Goal: Task Accomplishment & Management: Complete application form

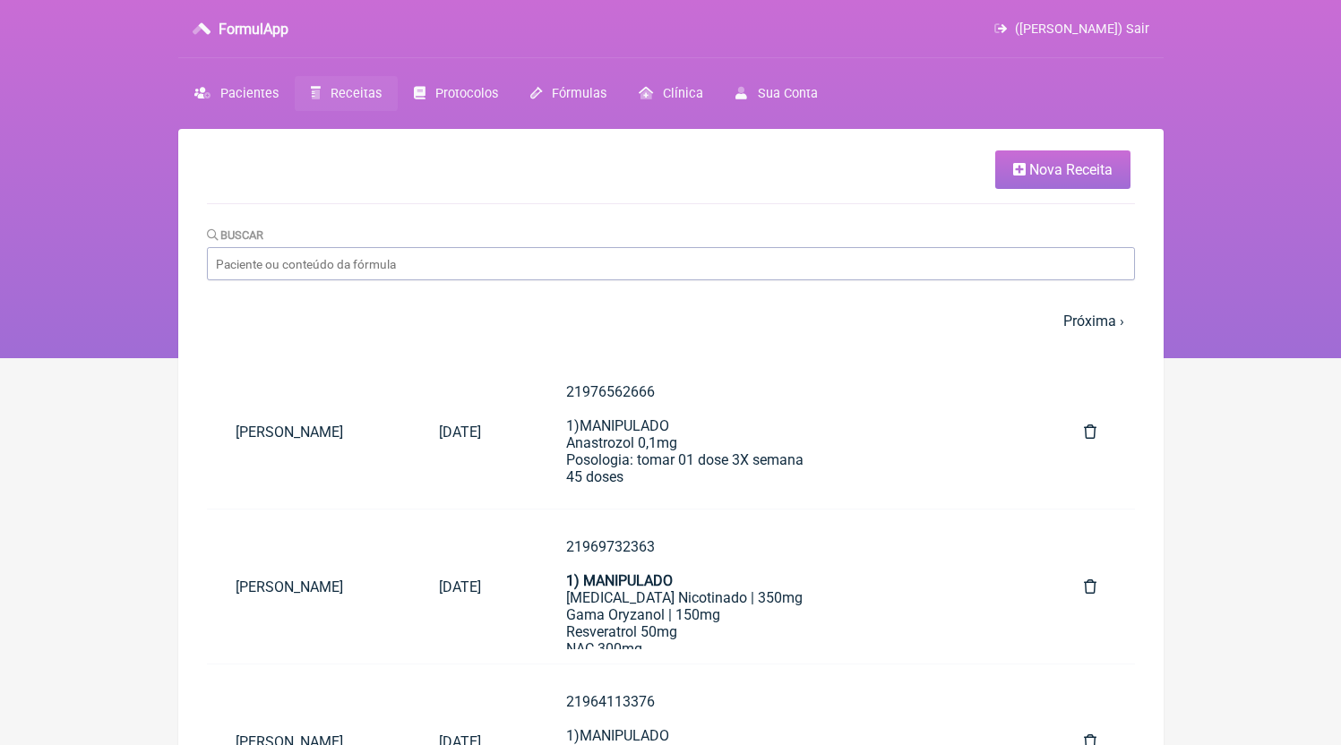
click at [1008, 164] on link "Nova Receita" at bounding box center [1062, 169] width 135 height 39
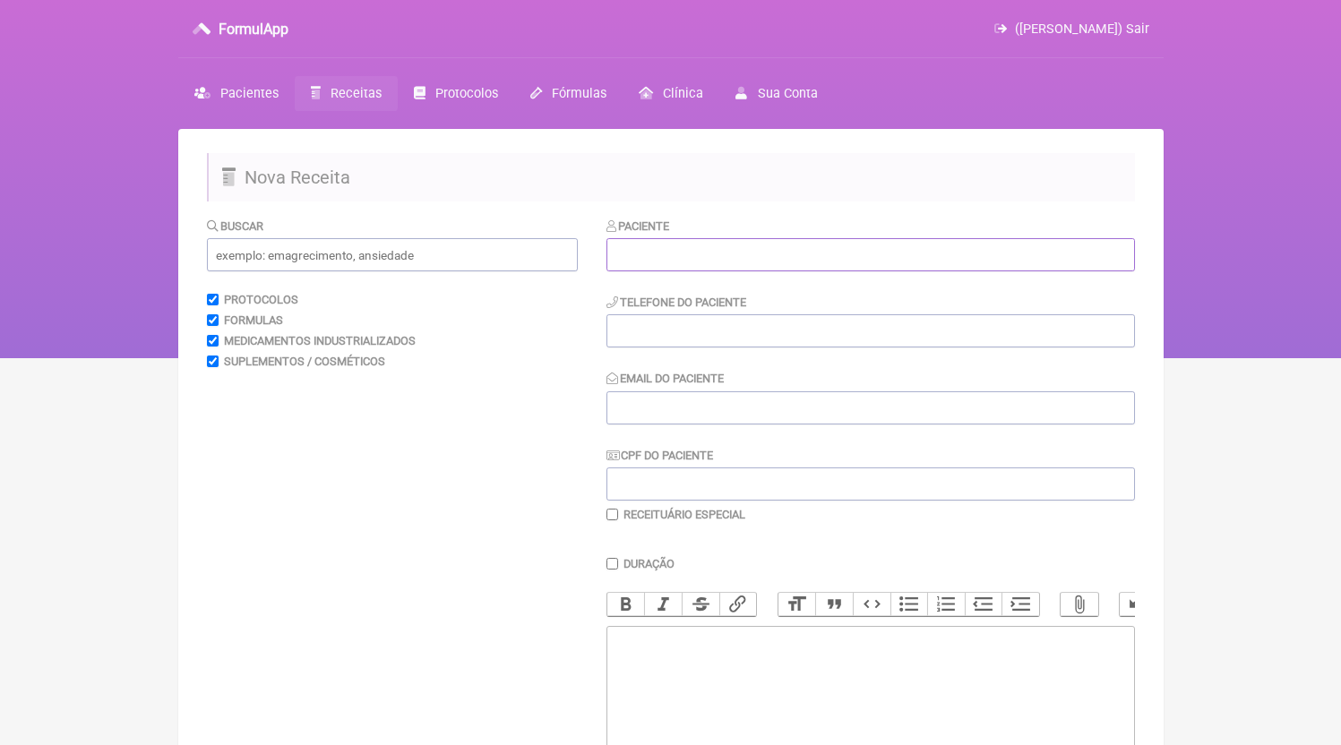
click at [667, 251] on input "text" at bounding box center [870, 254] width 528 height 33
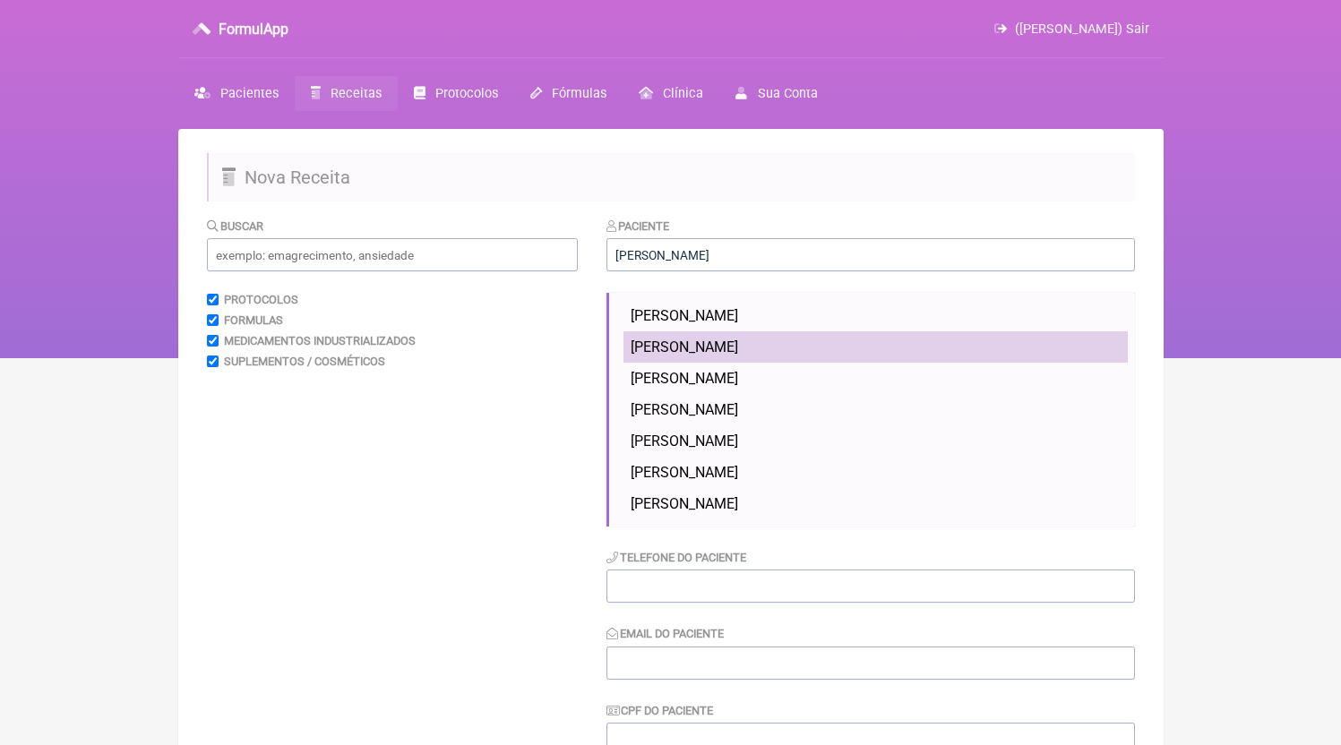
click at [724, 338] on li "[PERSON_NAME]" at bounding box center [875, 346] width 504 height 31
type input "[PERSON_NAME]"
type input "21995757780"
type input "[EMAIL_ADDRESS][DOMAIN_NAME]"
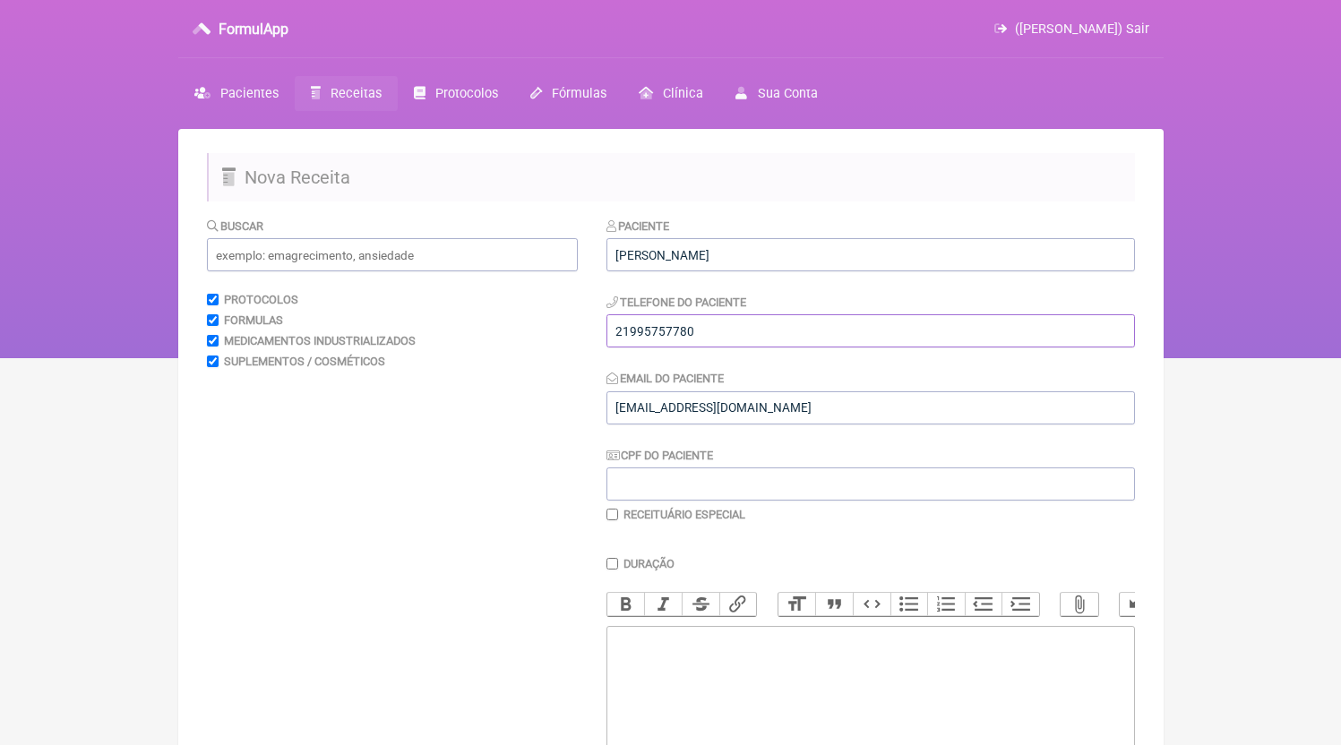
click at [724, 338] on input "21995757780" at bounding box center [870, 330] width 528 height 33
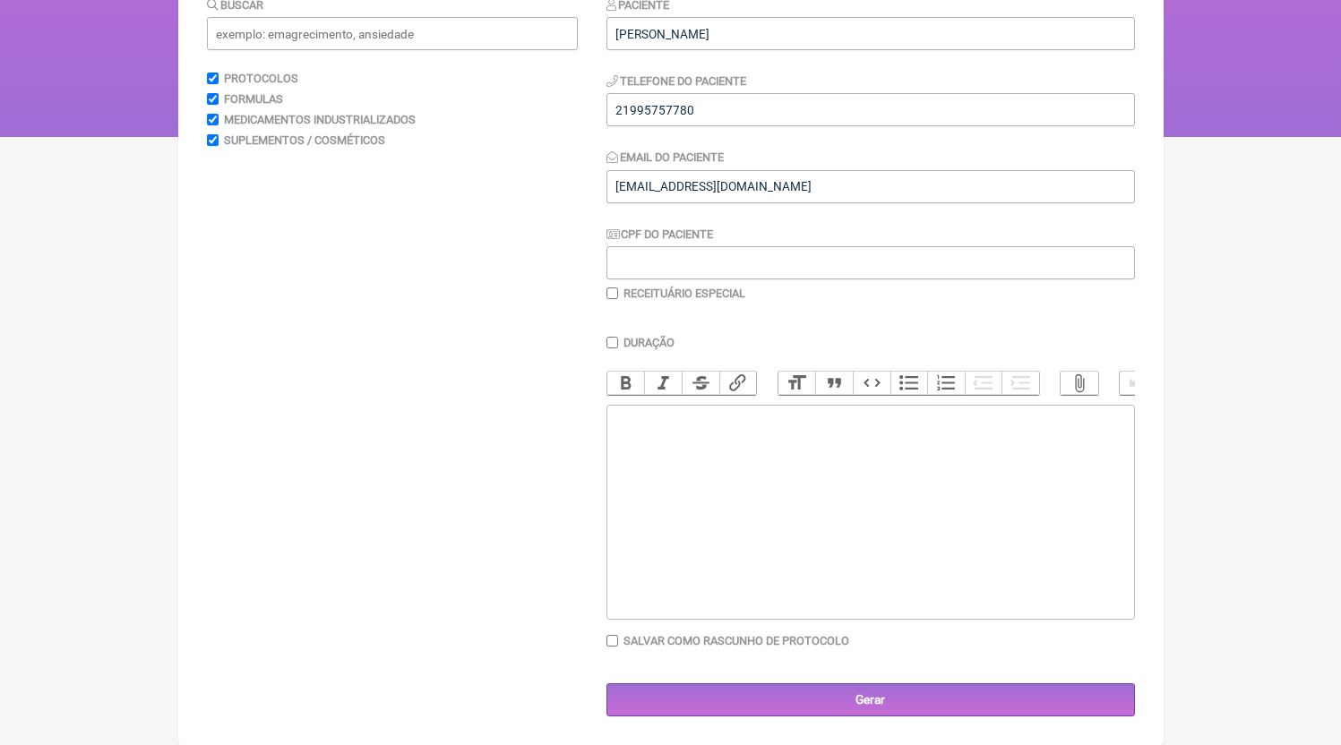
click at [738, 555] on trix-editor at bounding box center [870, 512] width 528 height 215
paste trix-editor "<div>21995757780</div>"
paste trix-editor "<div>21995757780<br><br>21995757780<br>1) MANIPULADO<br>[MEDICAL_DATA] 3mg<br>c…"
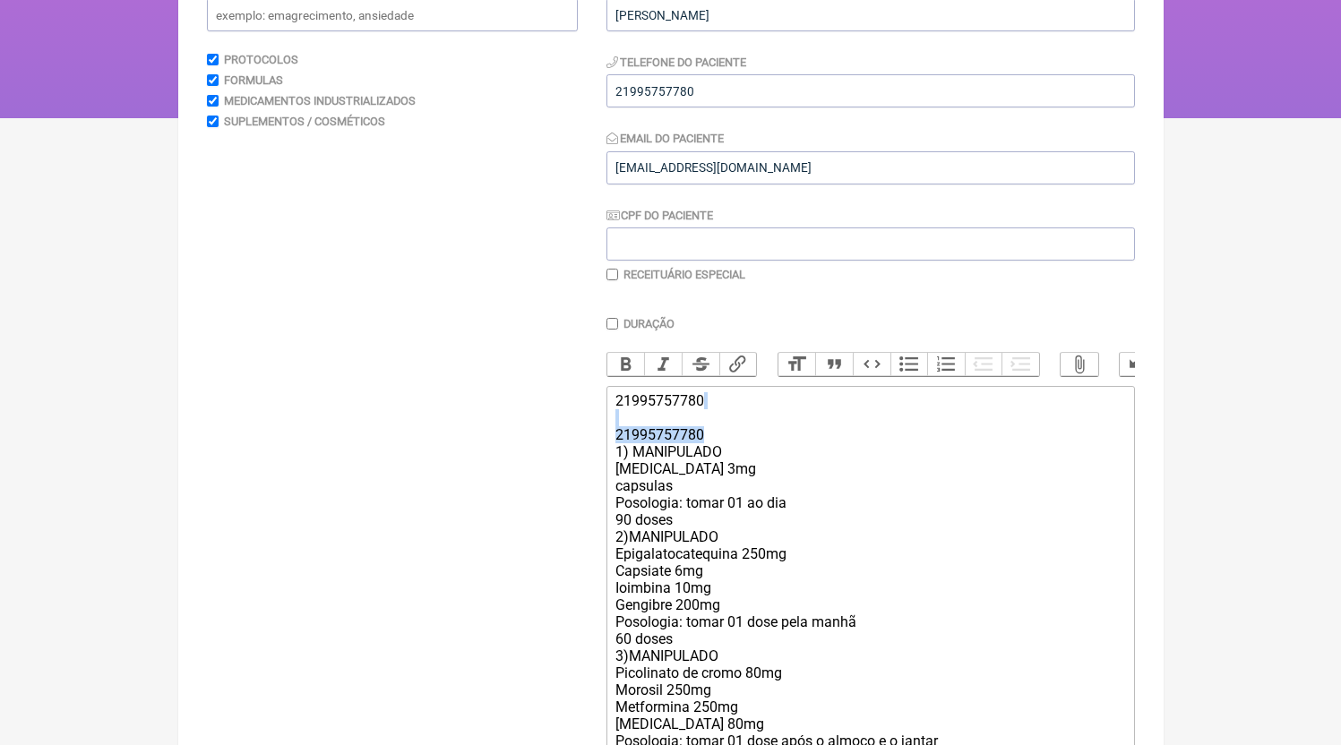
drag, startPoint x: 724, startPoint y: 451, endPoint x: 442, endPoint y: 431, distance: 282.0
click at [442, 431] on form "Buscar Protocolos Formulas Medicamentos Industrializados Suplementos / Cosmétic…" at bounding box center [671, 458] width 928 height 962
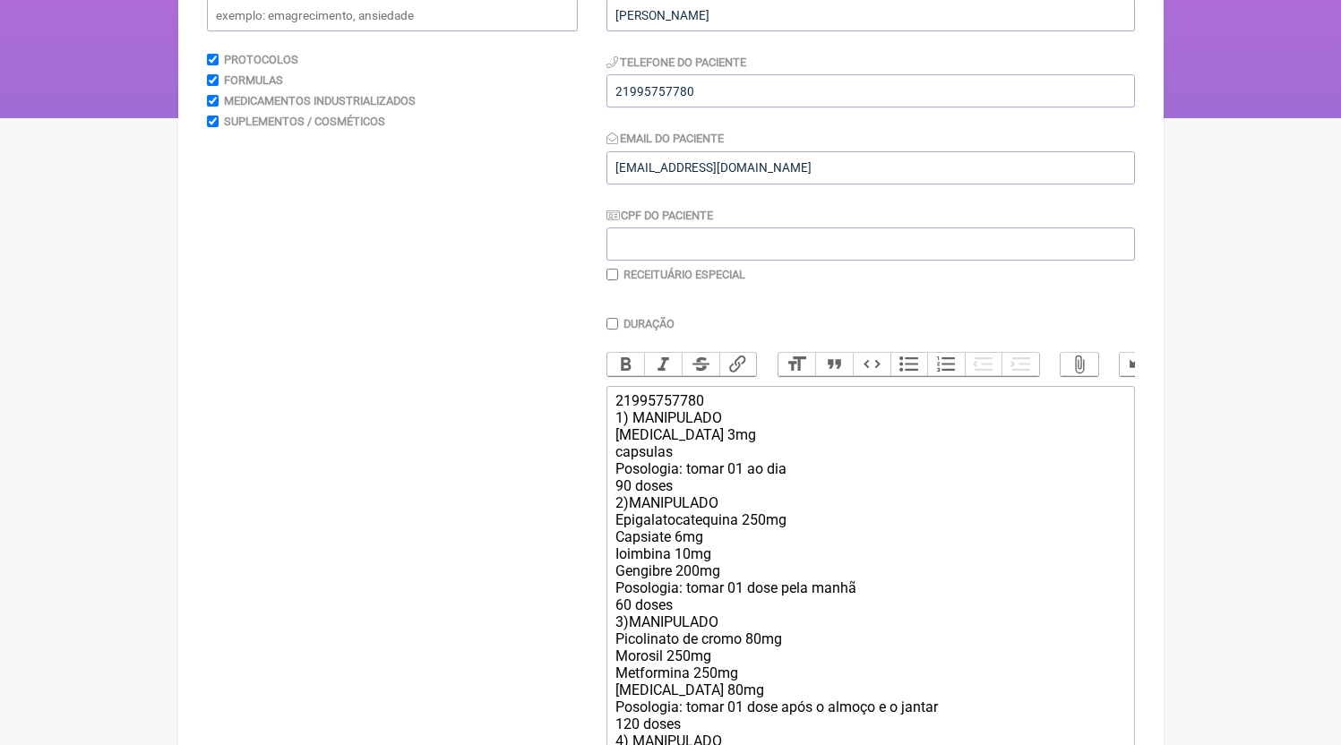
click at [692, 502] on div "21995757780 1) MANIPULADO [MEDICAL_DATA] 3mg capsulas Posologia: tomar 01 ao di…" at bounding box center [869, 596] width 509 height 408
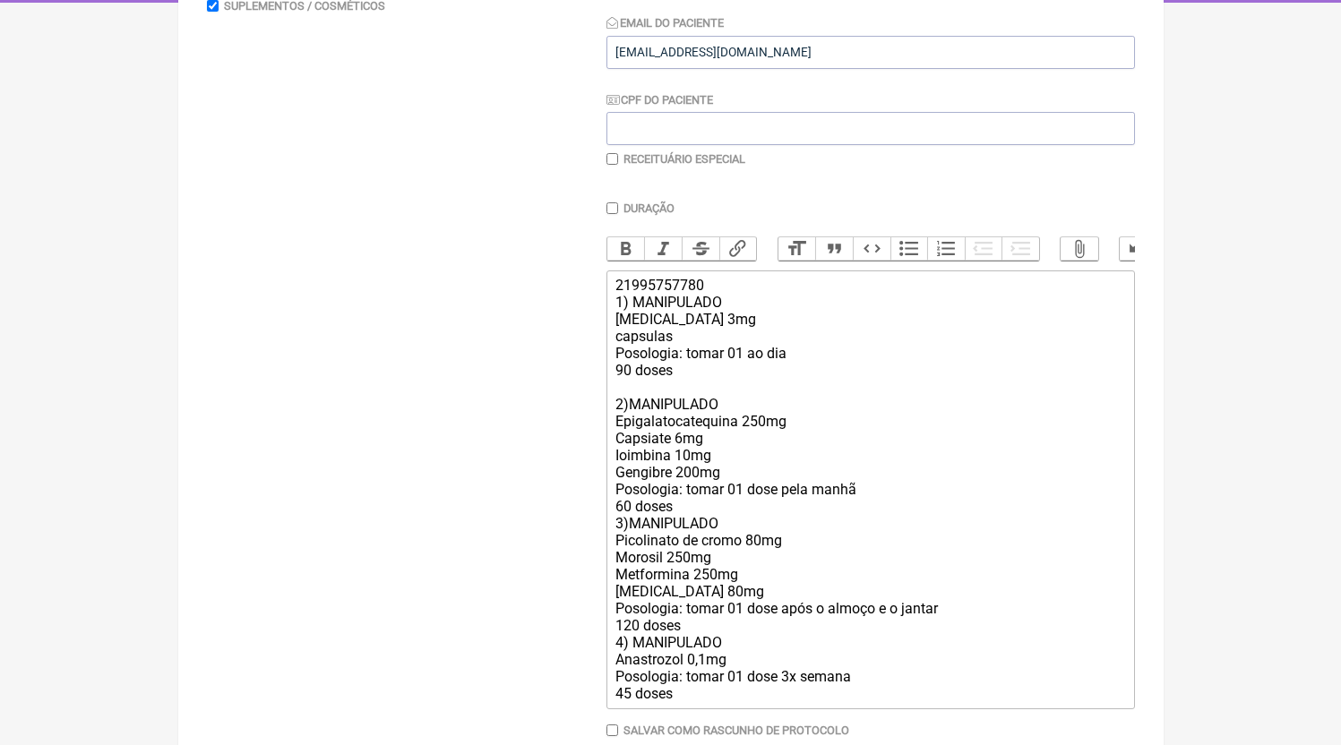
scroll to position [448, 0]
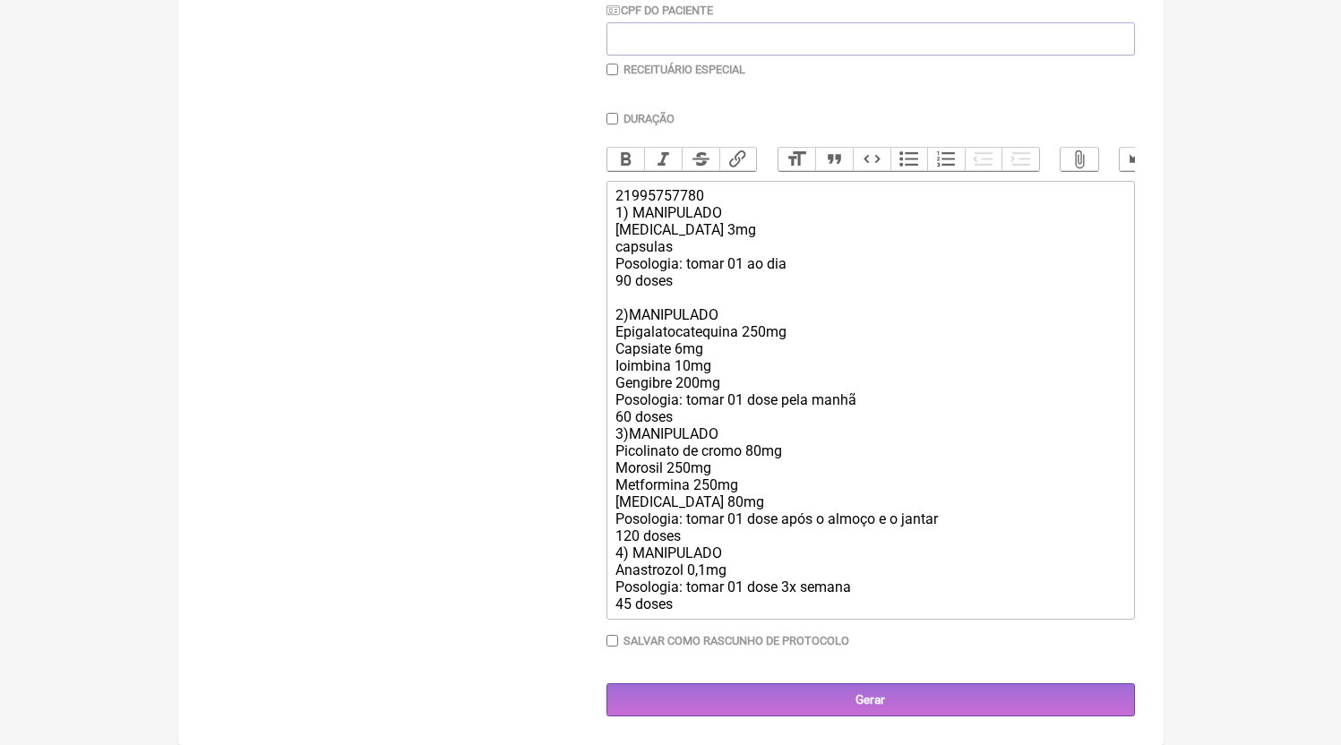
click at [691, 429] on div "21995757780 1) MANIPULADO [MEDICAL_DATA] 3mg capsulas Posologia: tomar 01 ao di…" at bounding box center [869, 399] width 509 height 425
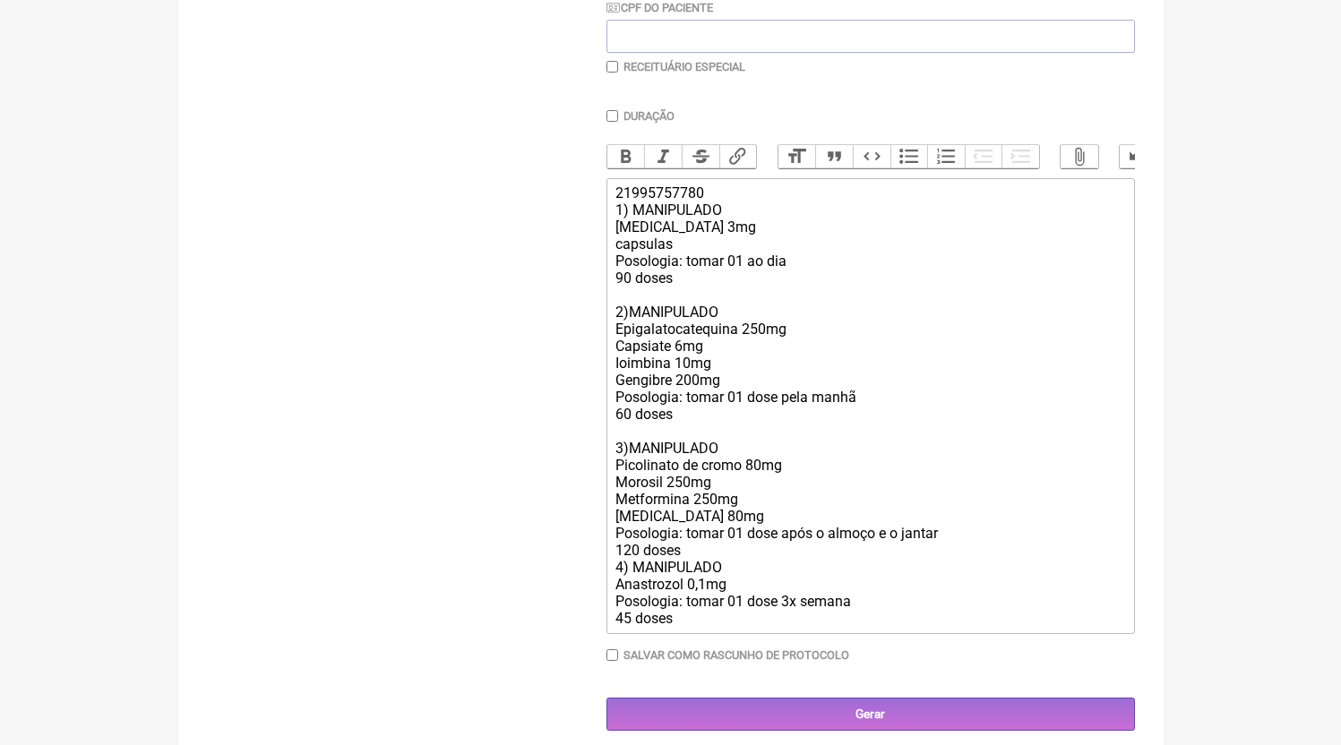
click at [715, 570] on div "21995757780 1) MANIPULADO [MEDICAL_DATA] 3mg capsulas Posologia: tomar 01 ao di…" at bounding box center [869, 405] width 509 height 442
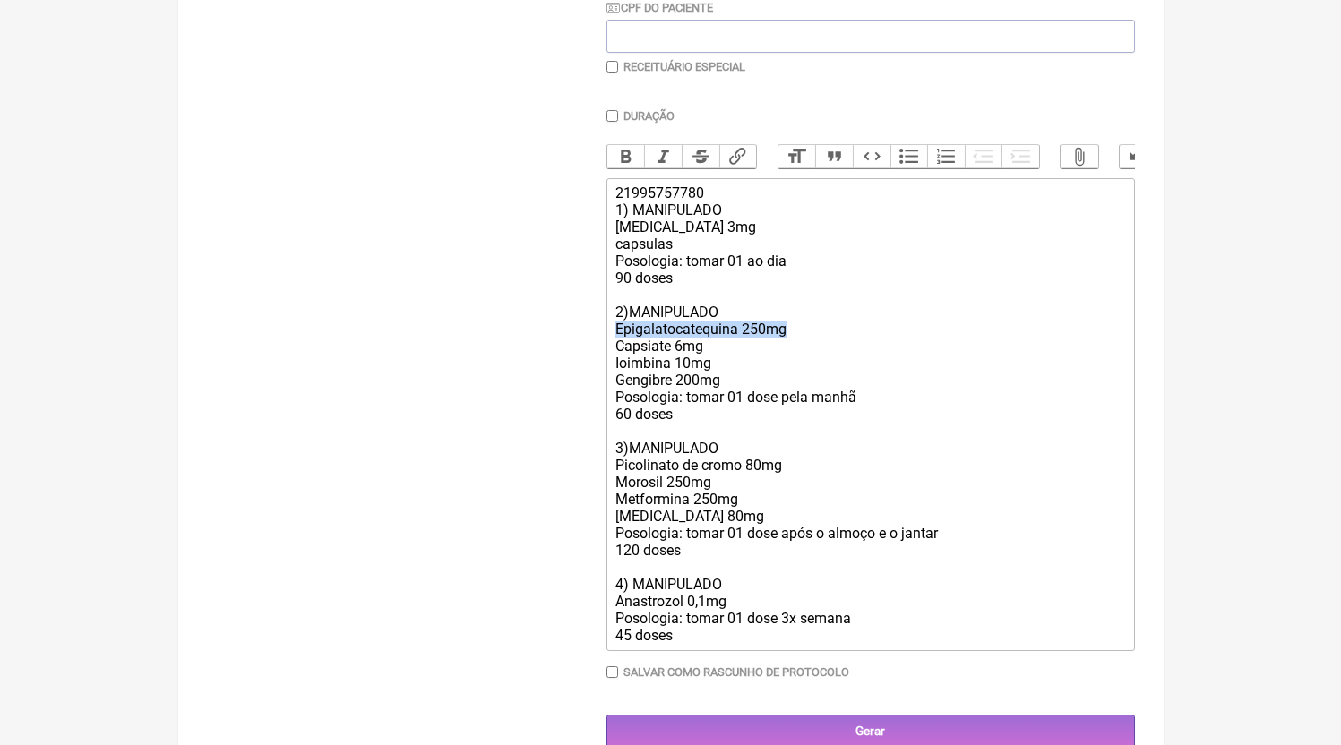
drag, startPoint x: 816, startPoint y: 347, endPoint x: 536, endPoint y: 352, distance: 279.5
click at [536, 352] on form "Buscar Protocolos Formulas Medicamentos Industrializados Suplementos / Cosmétic…" at bounding box center [671, 258] width 928 height 979
click at [755, 347] on div "21995757780 1) MANIPULADO [MEDICAL_DATA] 3mg capsulas Posologia: tomar 01 ao di…" at bounding box center [869, 413] width 509 height 459
click at [688, 385] on div "21995757780 1) MANIPULADO [MEDICAL_DATA] 3mg capsulas Posologia: tomar 01 ao di…" at bounding box center [869, 413] width 509 height 459
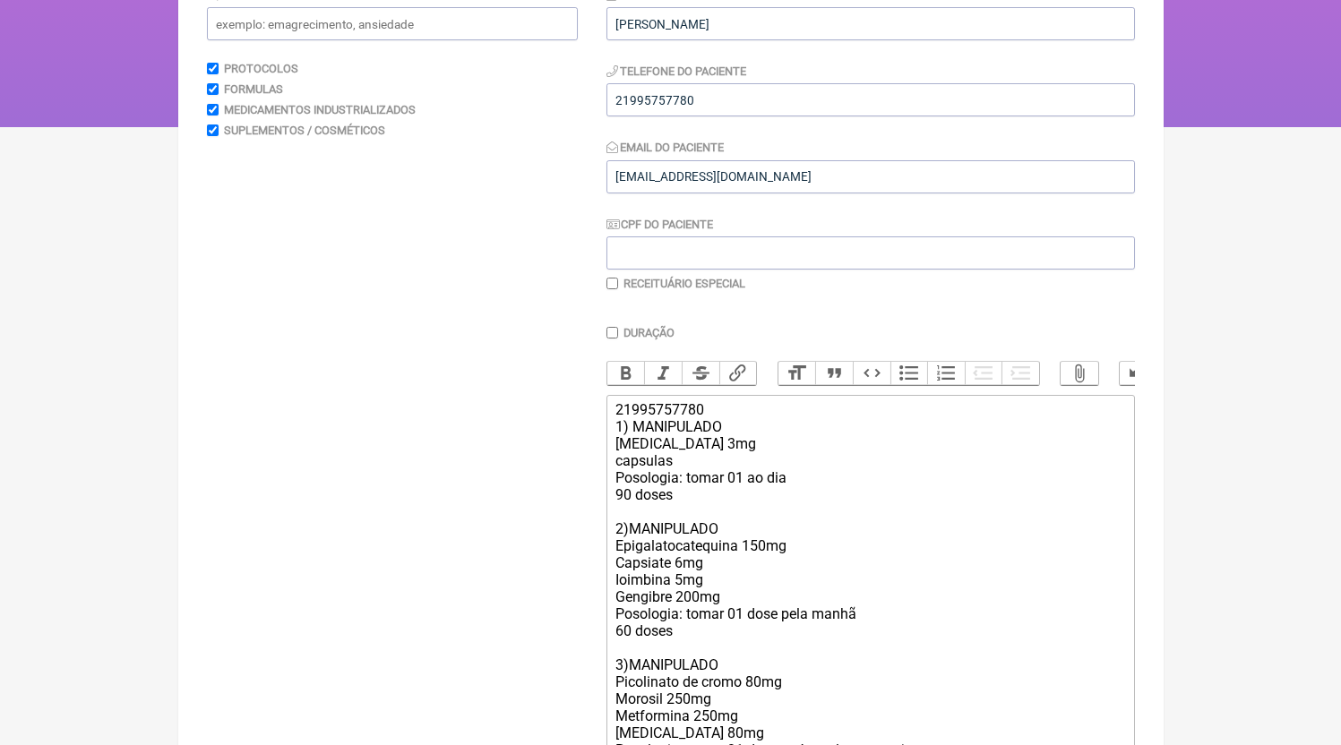
scroll to position [498, 0]
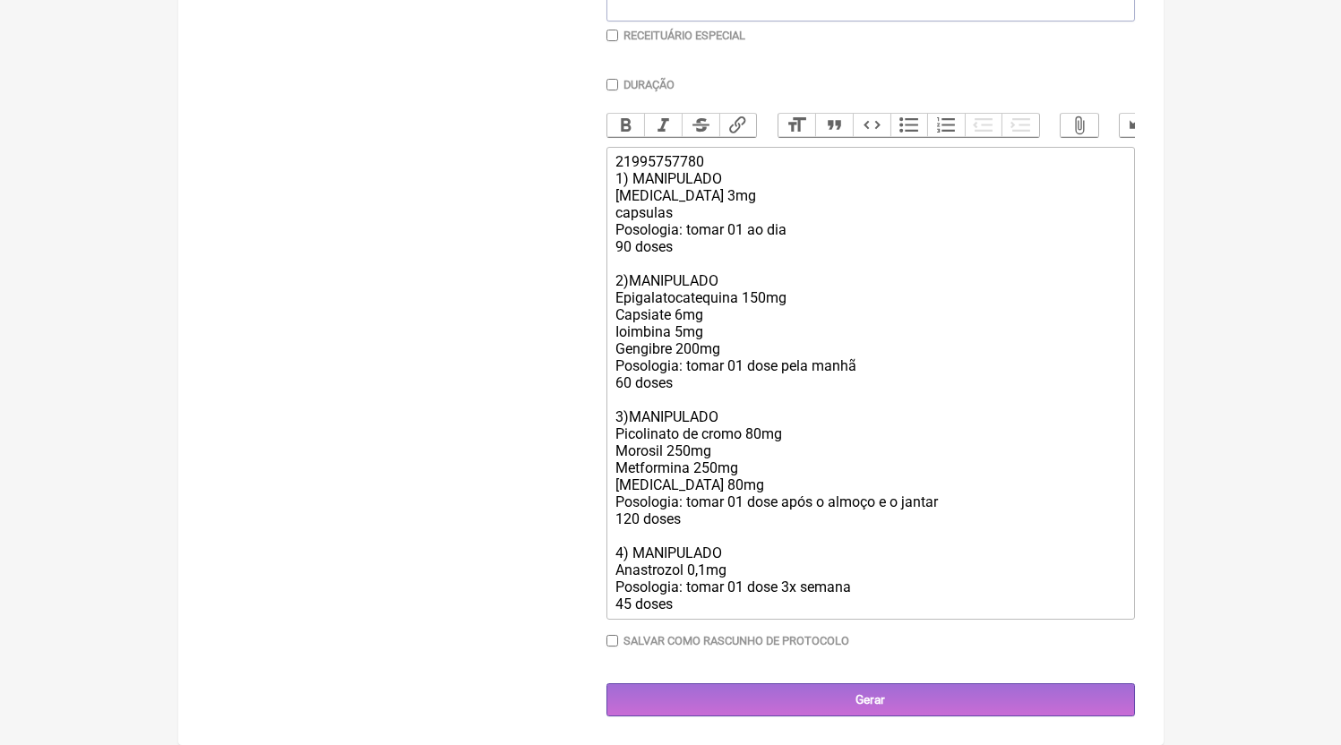
click at [754, 604] on div "21995757780 1) MANIPULADO [MEDICAL_DATA] 3mg capsulas Posologia: tomar 01 ao di…" at bounding box center [869, 382] width 509 height 459
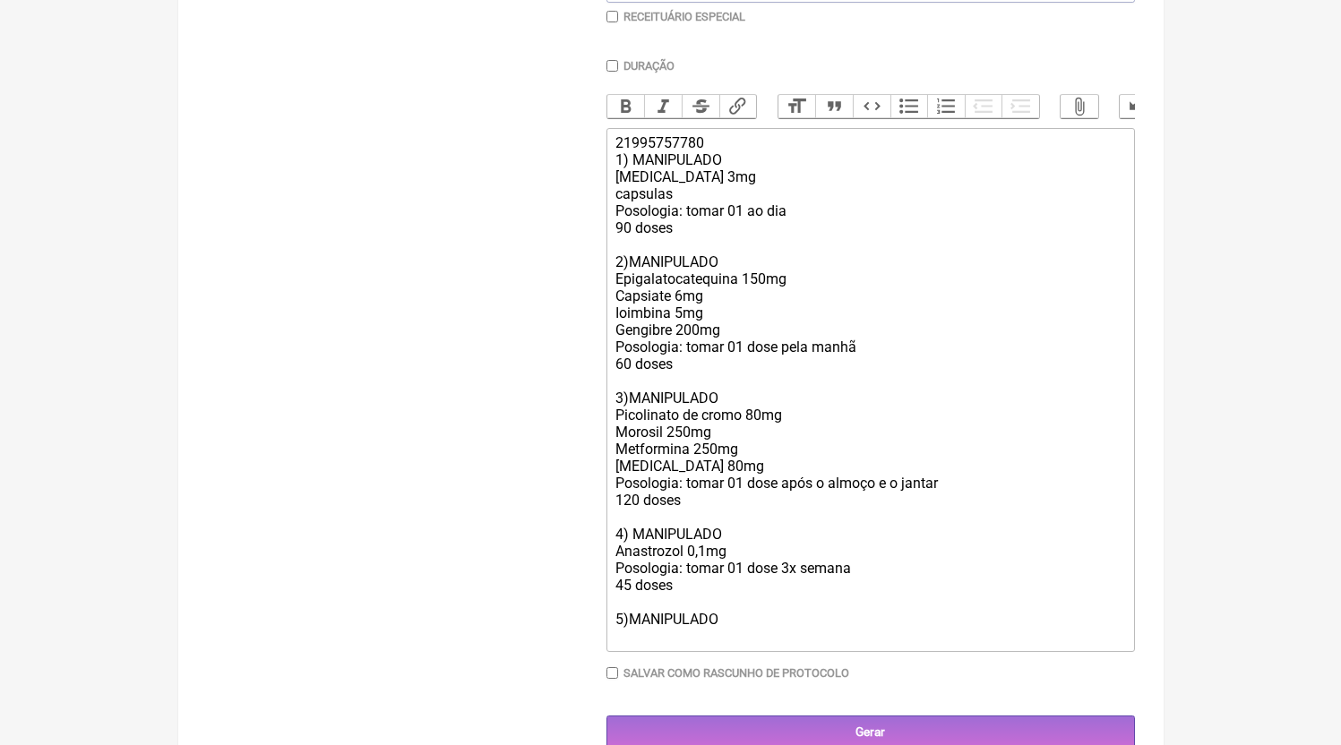
paste trix-editor "4)MANIPULADO<br>Oxandrolona 15mg<br>Estanozolol 10mg<br>HMB 180mg<br>Posologia:…"
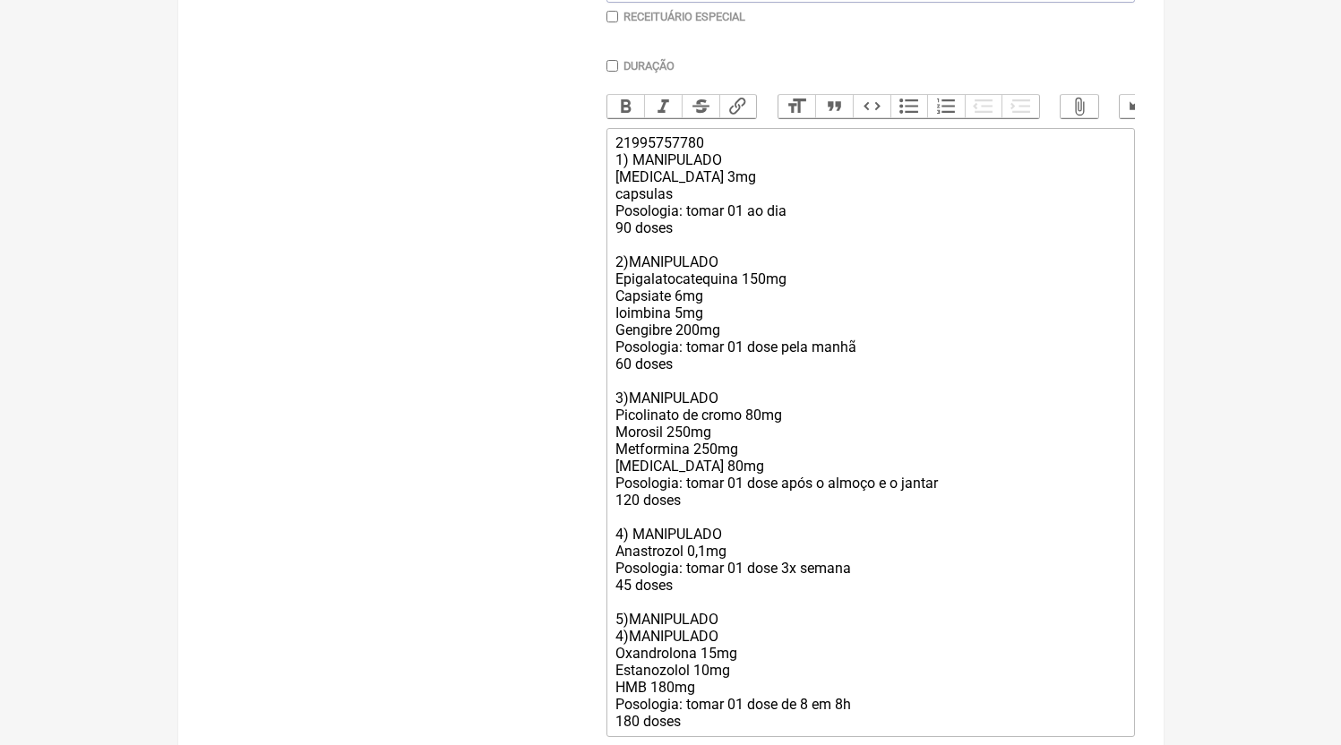
scroll to position [556, 0]
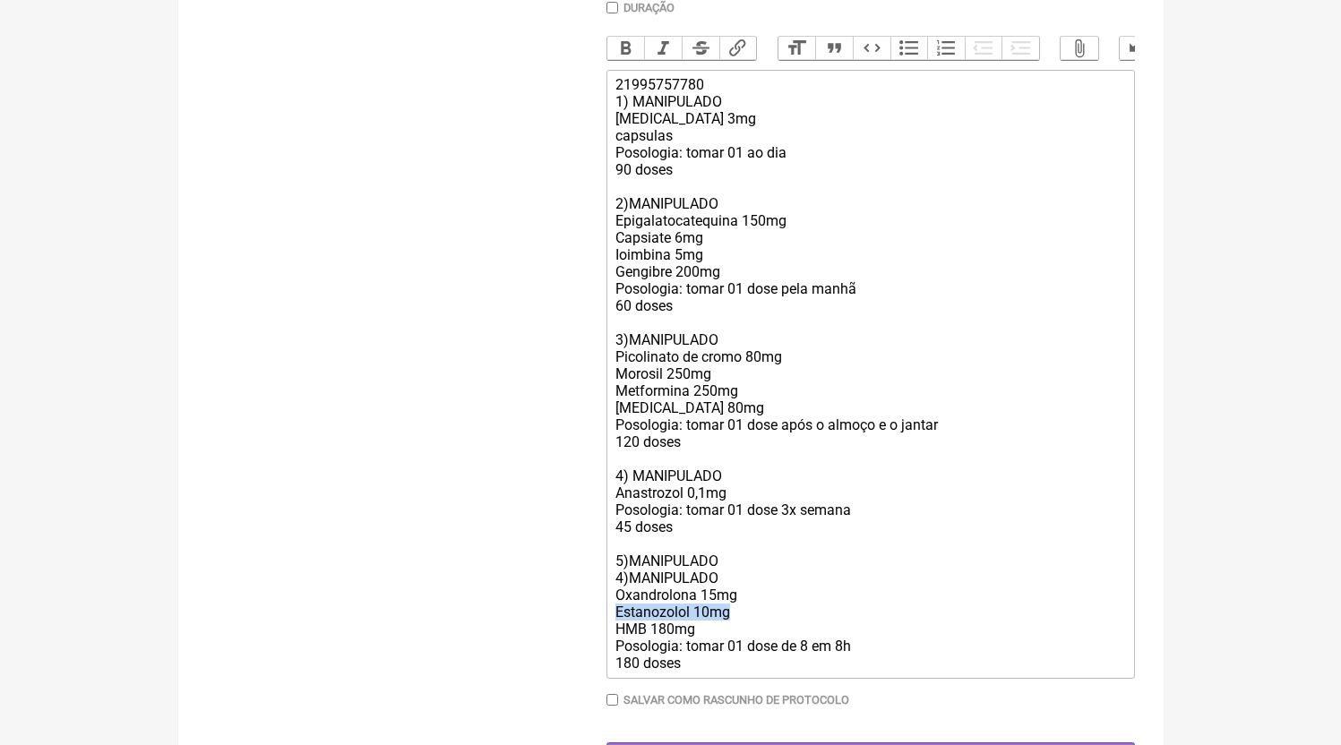
drag, startPoint x: 747, startPoint y: 634, endPoint x: 510, endPoint y: 631, distance: 237.4
click at [510, 631] on form "Buscar Protocolos Formulas Medicamentos Industrializados Suplementos / Cosmétic…" at bounding box center [671, 218] width 928 height 1115
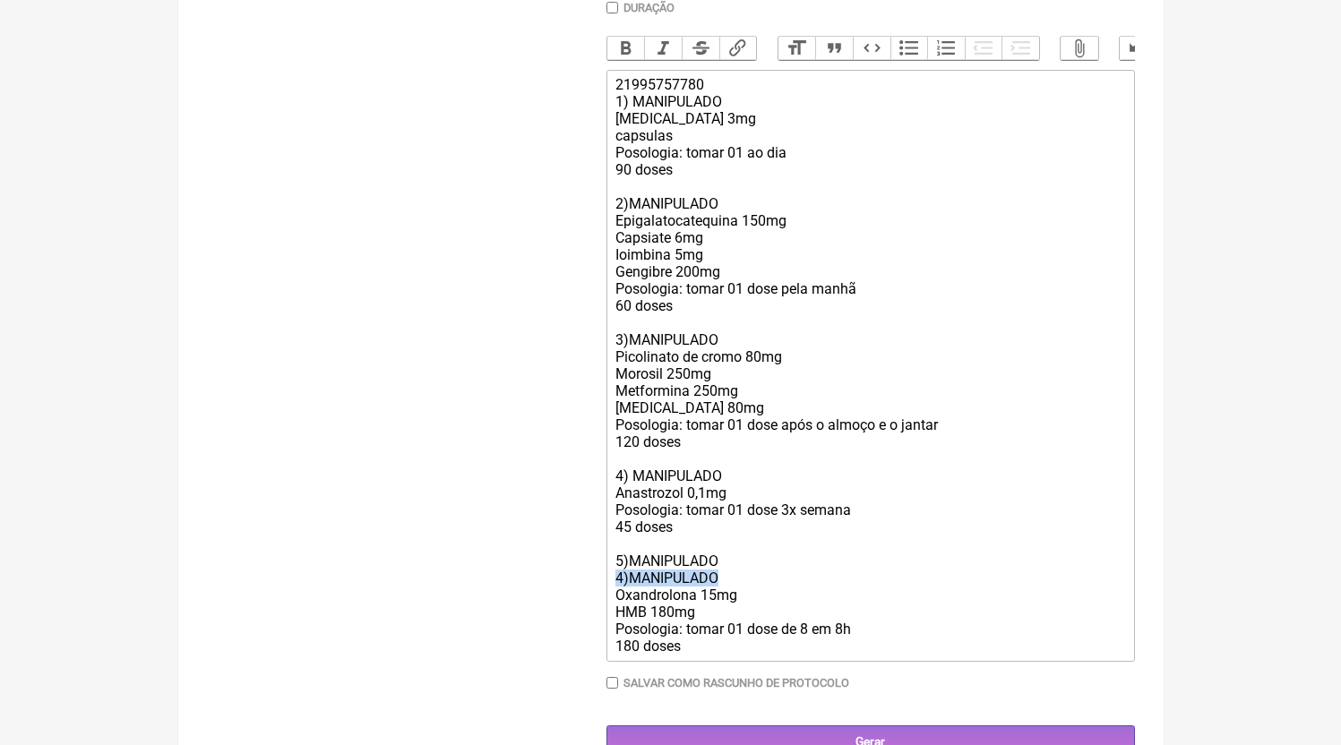
drag, startPoint x: 738, startPoint y: 589, endPoint x: 504, endPoint y: 591, distance: 233.8
click at [504, 591] on form "Buscar Protocolos Formulas Medicamentos Industrializados Suplementos / Cosmétic…" at bounding box center [671, 210] width 928 height 1098
type trix-editor "<div>21995757780<br>1) MANIPULADO<br>[MEDICAL_DATA] 3mg<br>capsulas<br>Posologi…"
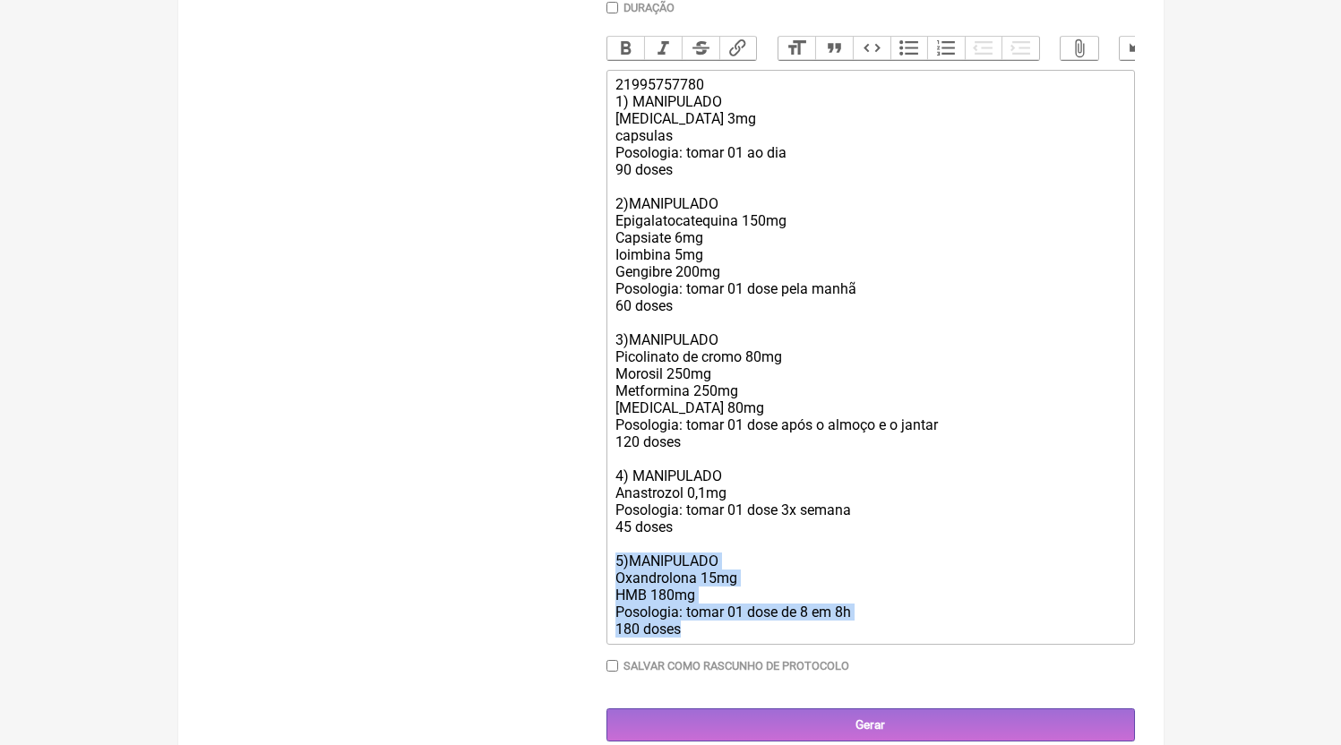
drag, startPoint x: 699, startPoint y: 657, endPoint x: 536, endPoint y: 580, distance: 180.3
click at [536, 580] on form "Buscar Protocolos Formulas Medicamentos Industrializados Suplementos / Cosmétic…" at bounding box center [671, 201] width 928 height 1081
copy div "5)MANIPULADO Oxandrolona 15mg HMB 180mg Posologia: tomar 01 dose de 8 em 8h 180…"
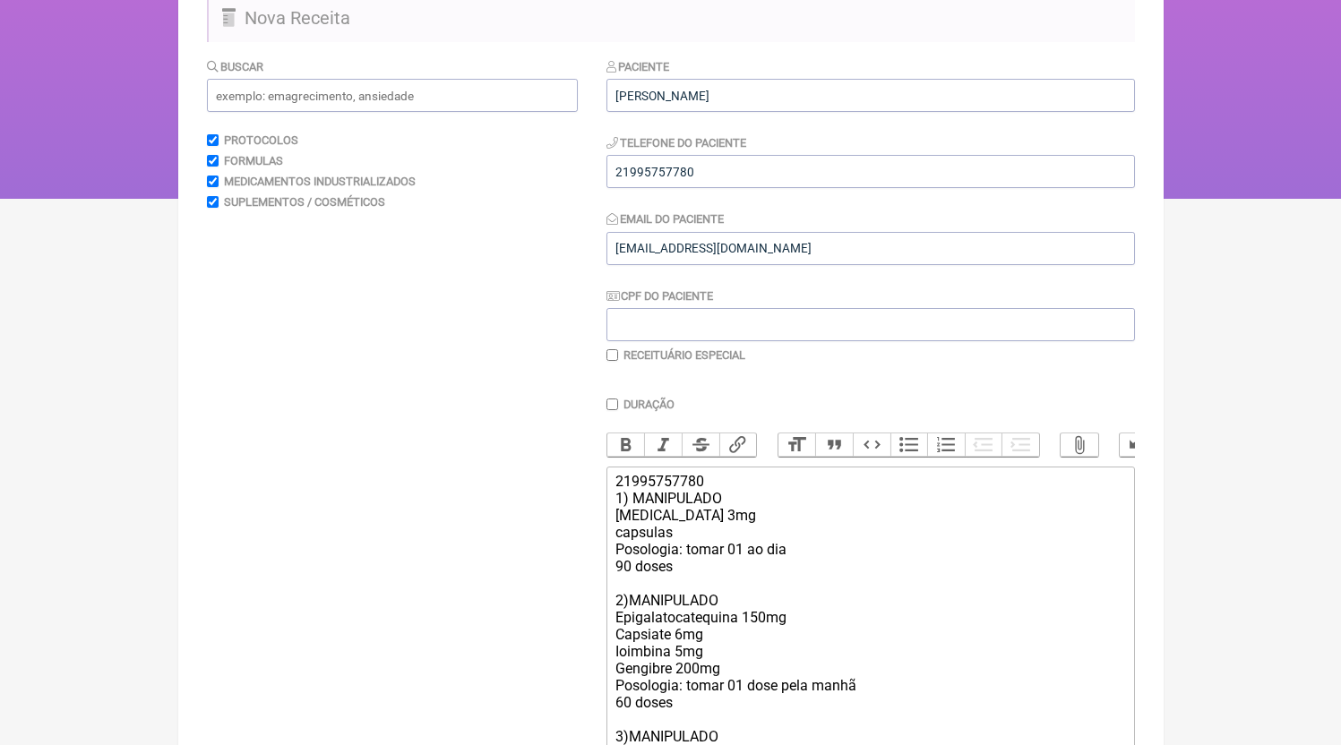
scroll to position [0, 0]
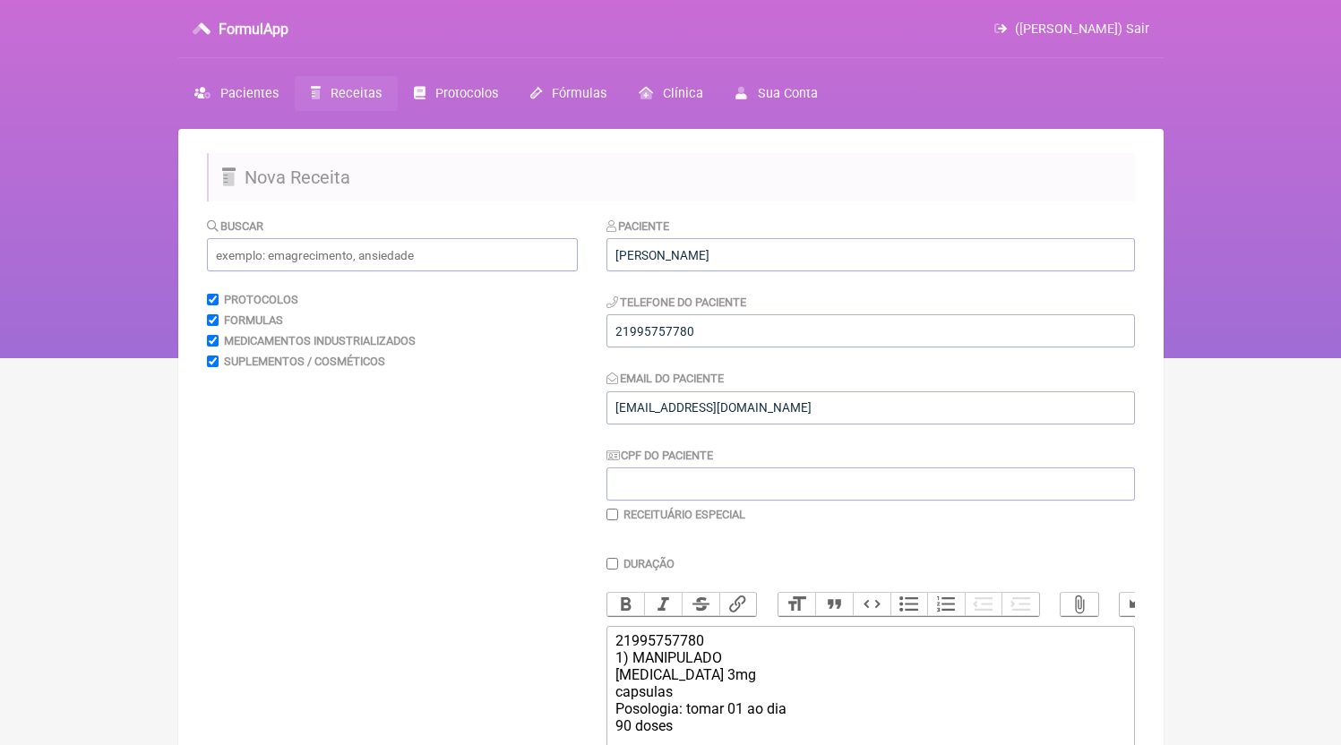
click at [705, 512] on label "Receituário Especial" at bounding box center [684, 514] width 122 height 13
checkbox input "true"
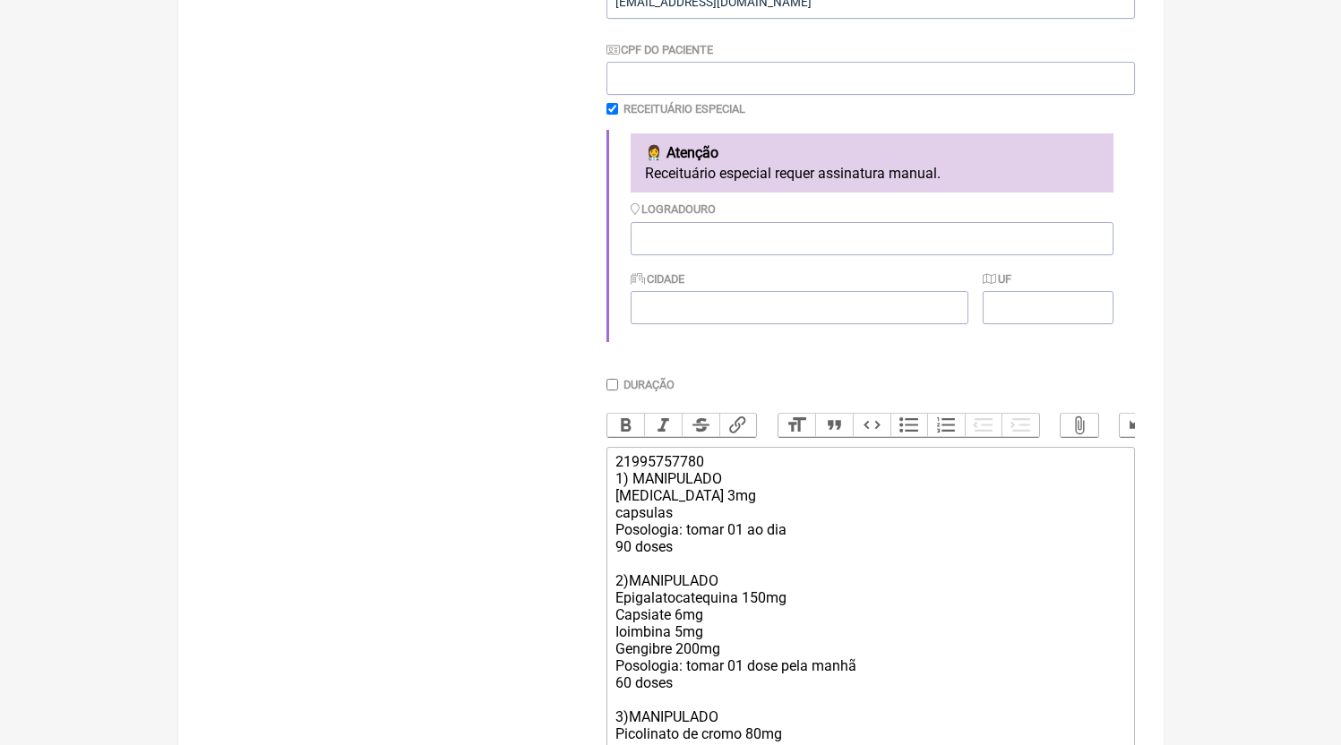
scroll to position [830, 0]
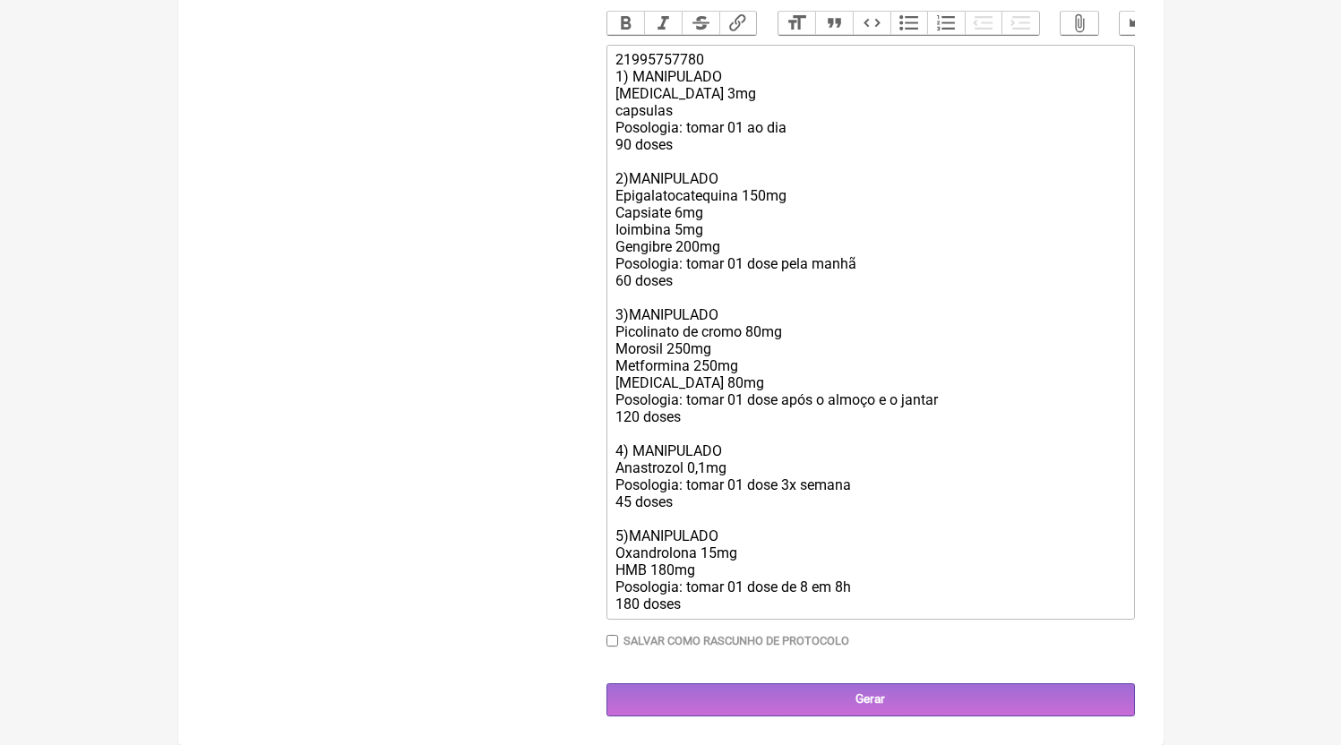
click at [881, 720] on main "Nova Receita [GEOGRAPHIC_DATA] Protocolos Formulas Medicamentos Industrializado…" at bounding box center [670, 33] width 985 height 1424
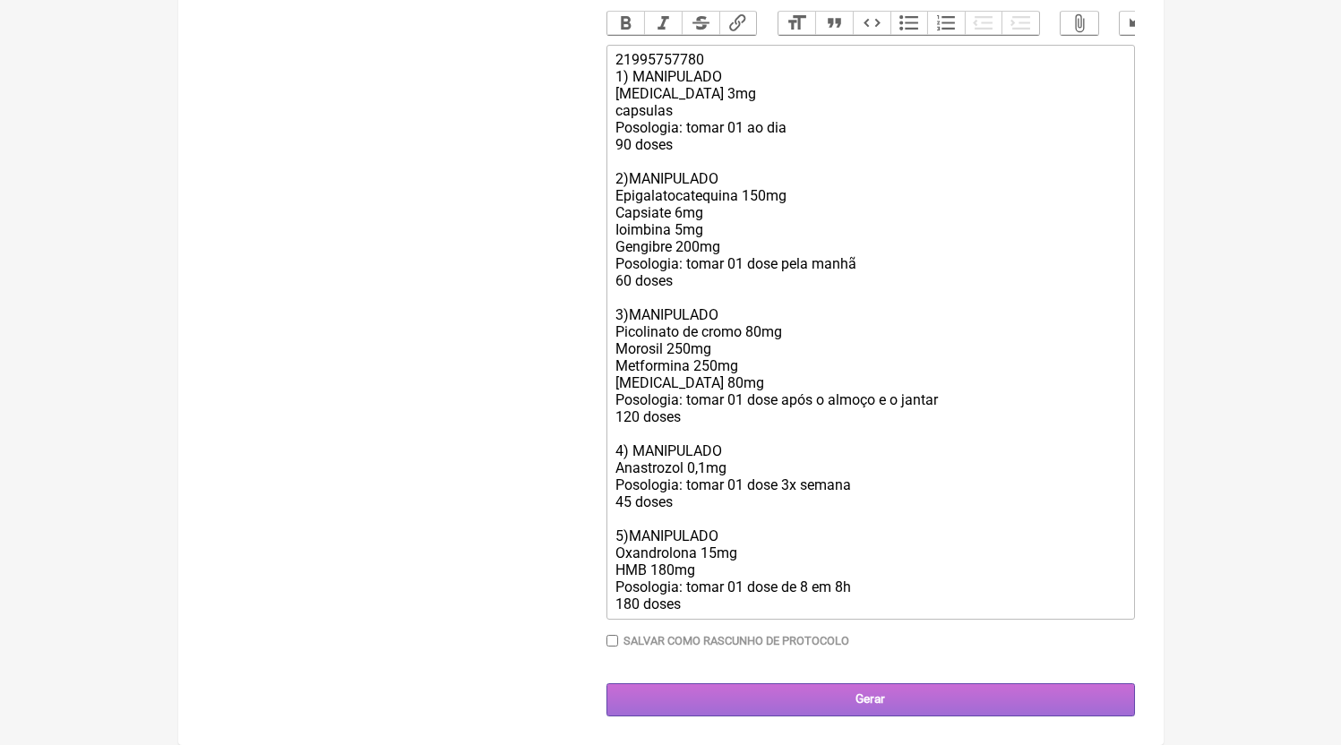
click at [879, 716] on input "Gerar" at bounding box center [870, 699] width 528 height 33
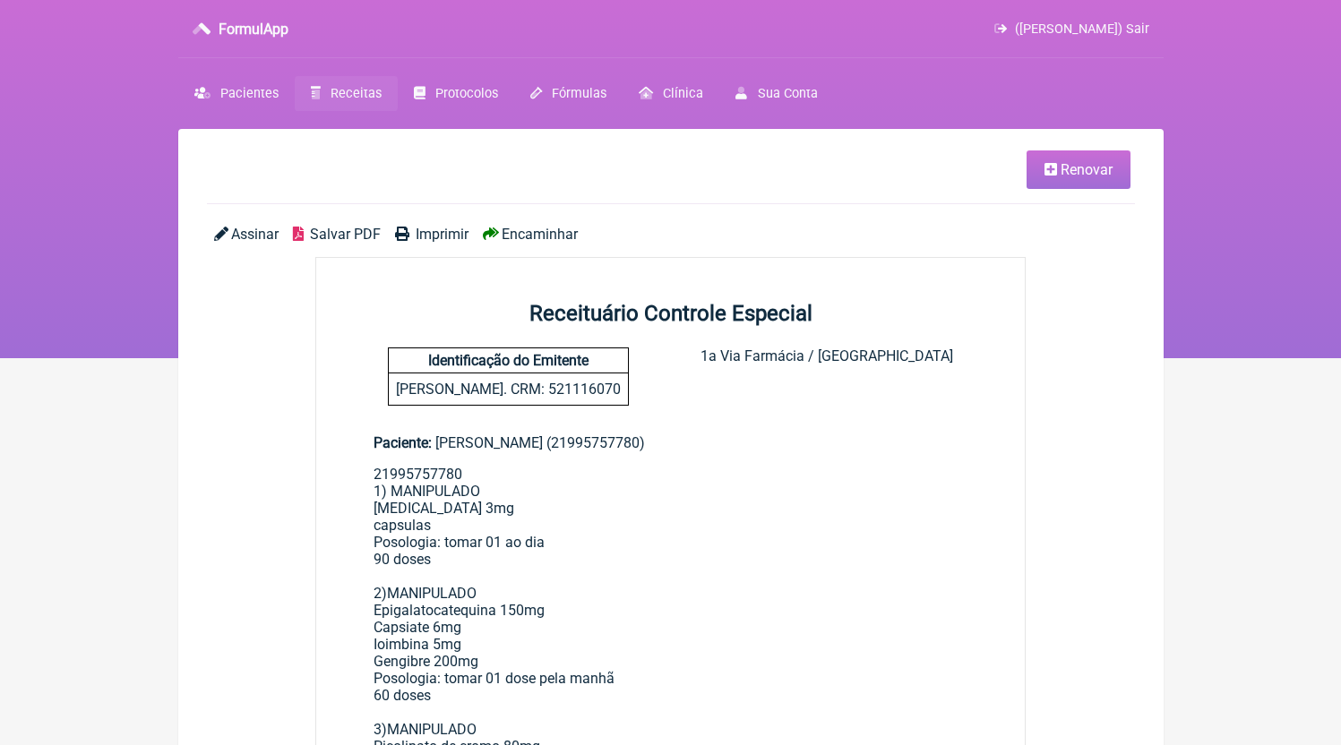
click at [366, 227] on span "Salvar PDF" at bounding box center [345, 234] width 71 height 17
click at [363, 88] on span "Receitas" at bounding box center [355, 93] width 51 height 15
